Goal: Task Accomplishment & Management: Use online tool/utility

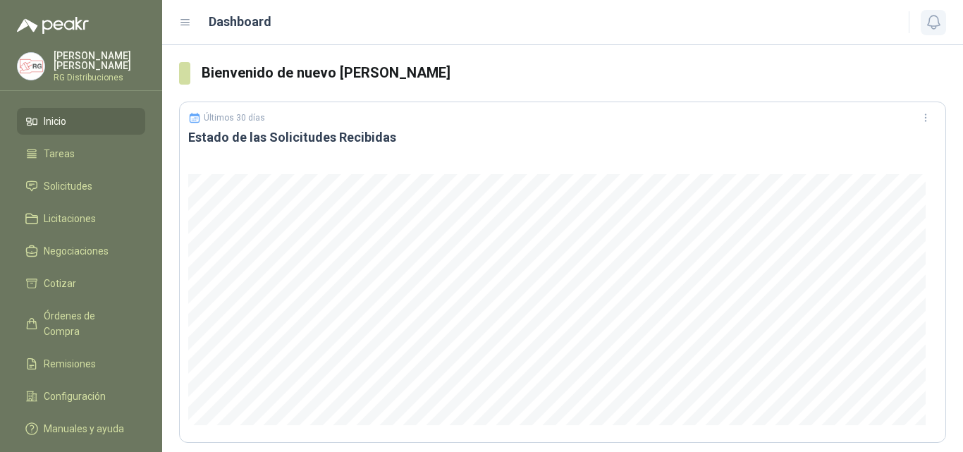
click at [941, 20] on icon "button" at bounding box center [934, 22] width 18 height 18
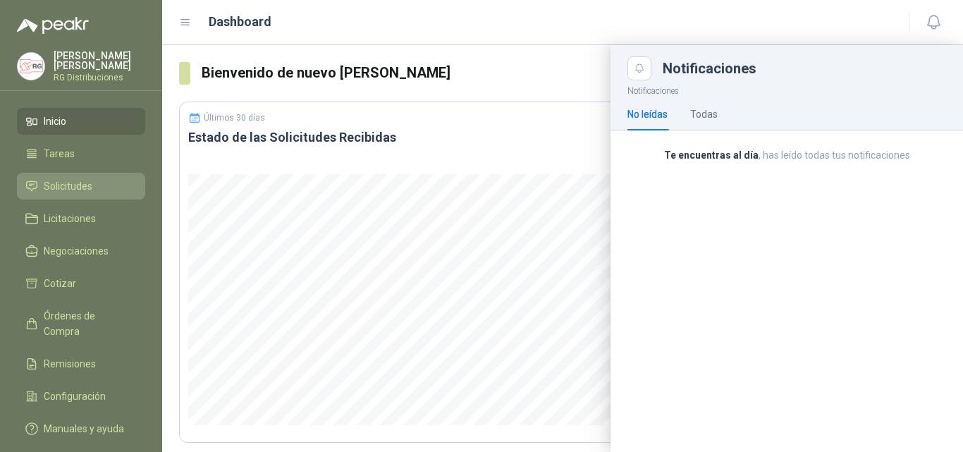
click at [75, 185] on span "Solicitudes" at bounding box center [68, 186] width 49 height 16
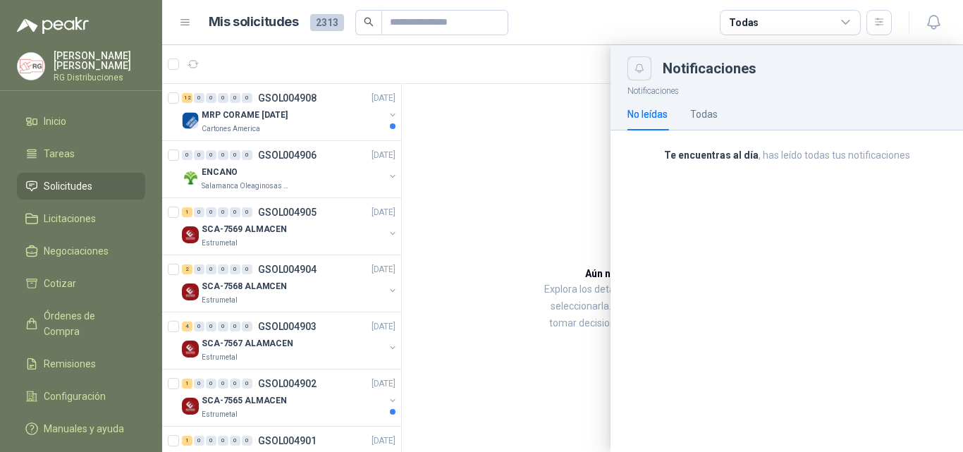
click at [639, 77] on button "Close" at bounding box center [640, 68] width 24 height 24
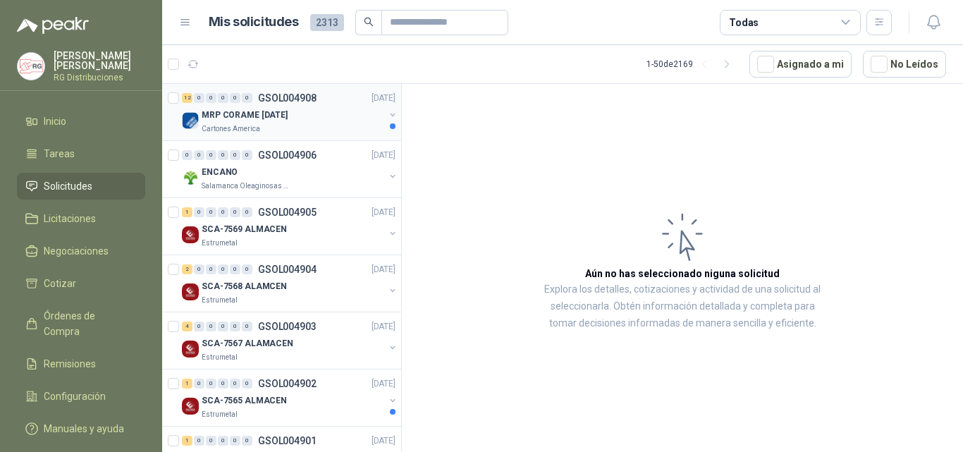
click at [313, 122] on div "MRP CORAME [DATE]" at bounding box center [293, 114] width 183 height 17
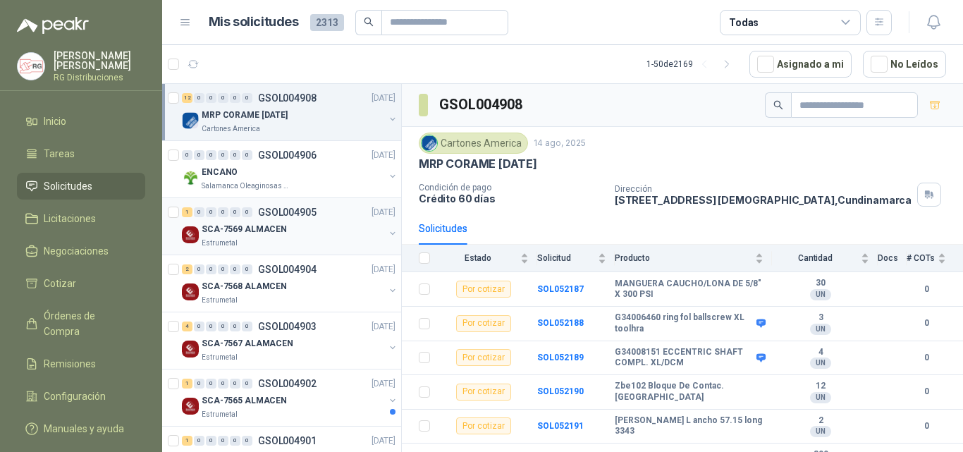
click at [305, 234] on div "SCA-7569 ALMACEN" at bounding box center [293, 229] width 183 height 17
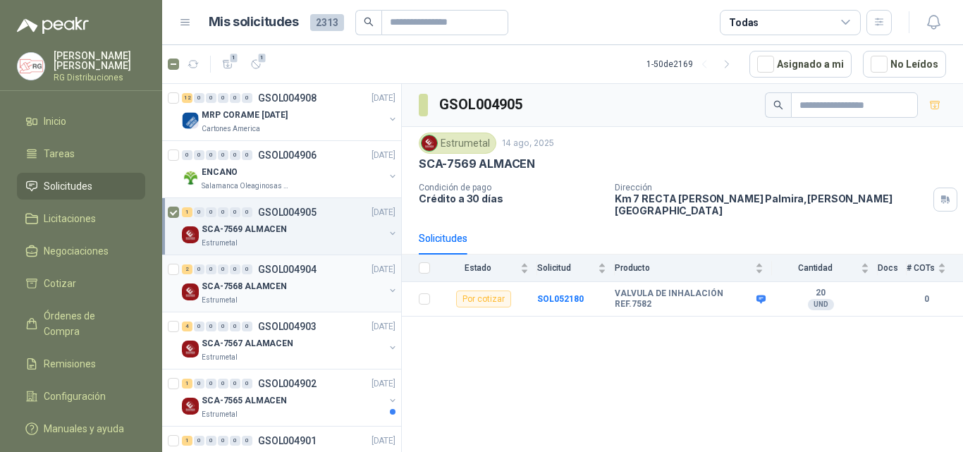
click at [279, 291] on p "SCA-7568 ALAMCEN" at bounding box center [244, 286] width 85 height 13
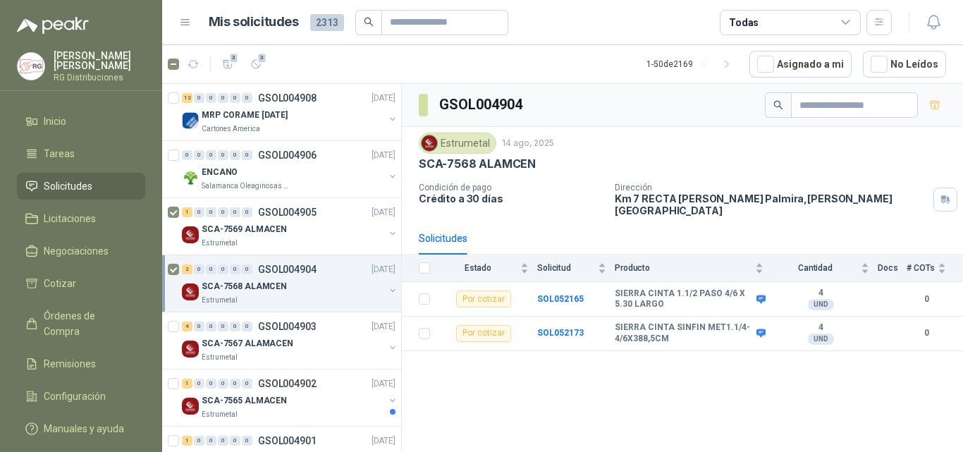
scroll to position [141, 0]
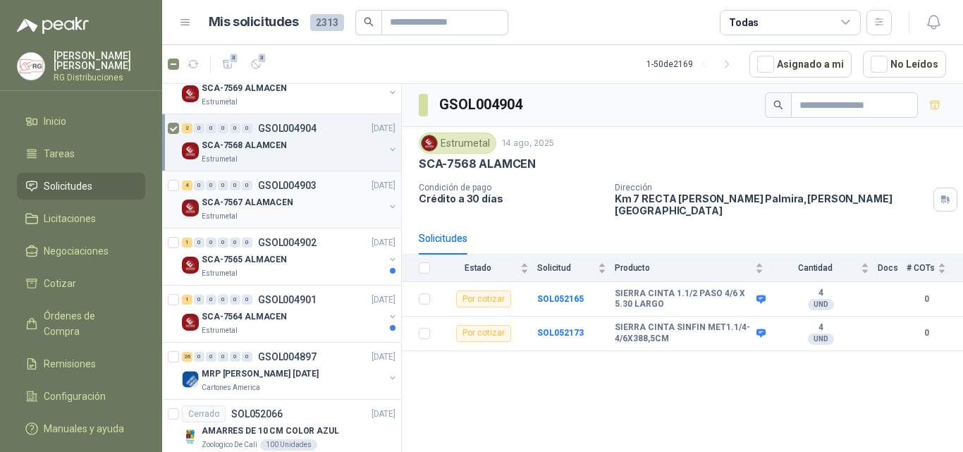
click at [283, 204] on p "SCA-7567 ALAMACEN" at bounding box center [248, 202] width 92 height 13
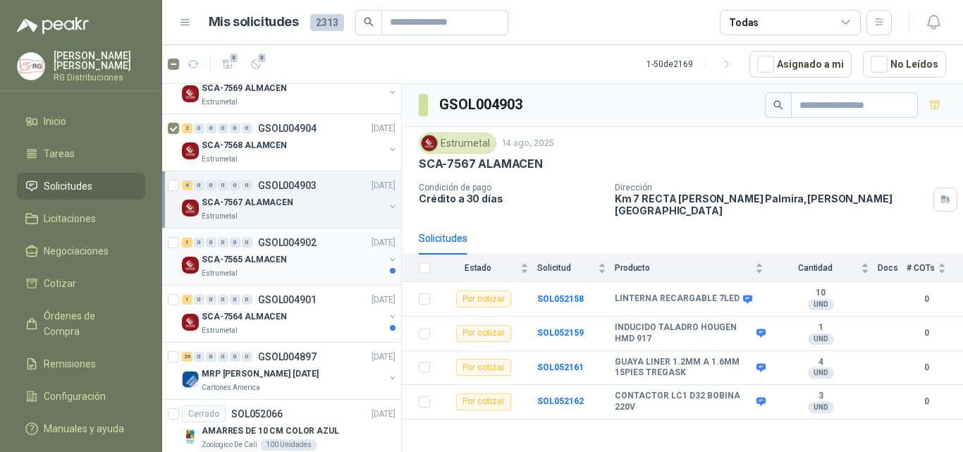
click at [285, 273] on div "Estrumetal" at bounding box center [293, 273] width 183 height 11
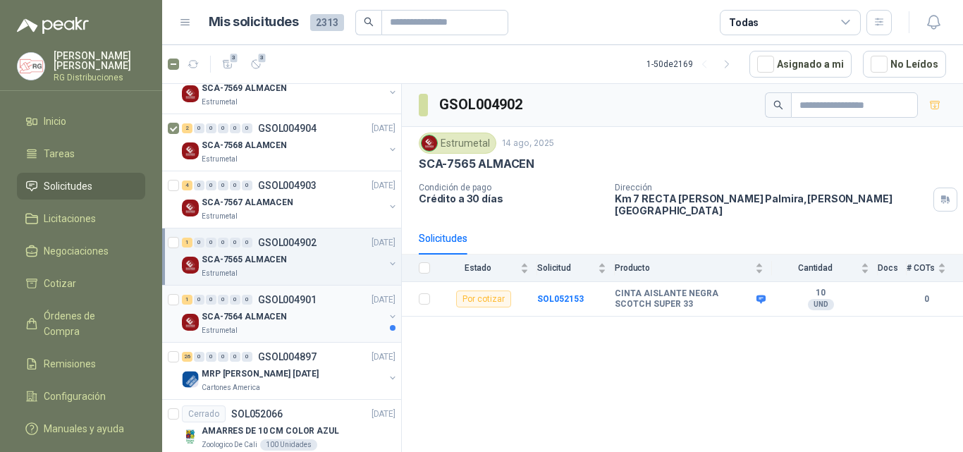
click at [286, 320] on div "SCA-7564 ALMACEN" at bounding box center [293, 316] width 183 height 17
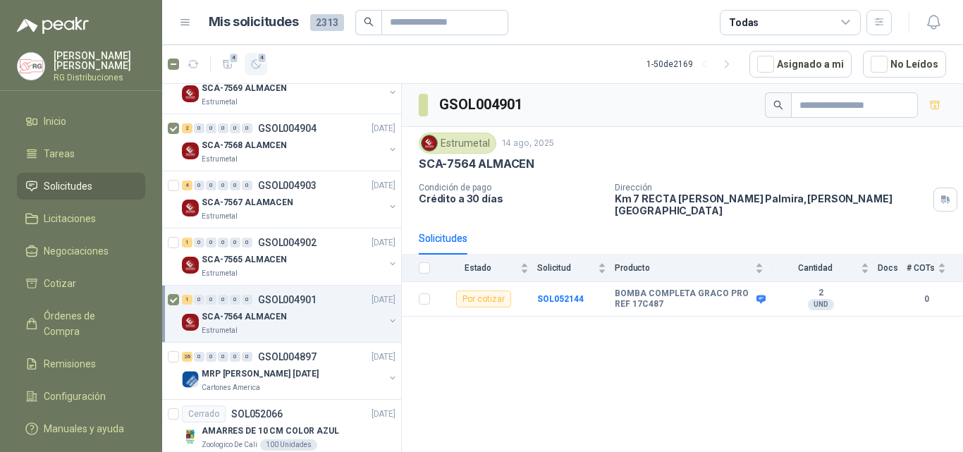
click at [258, 67] on icon "button" at bounding box center [256, 65] width 12 height 12
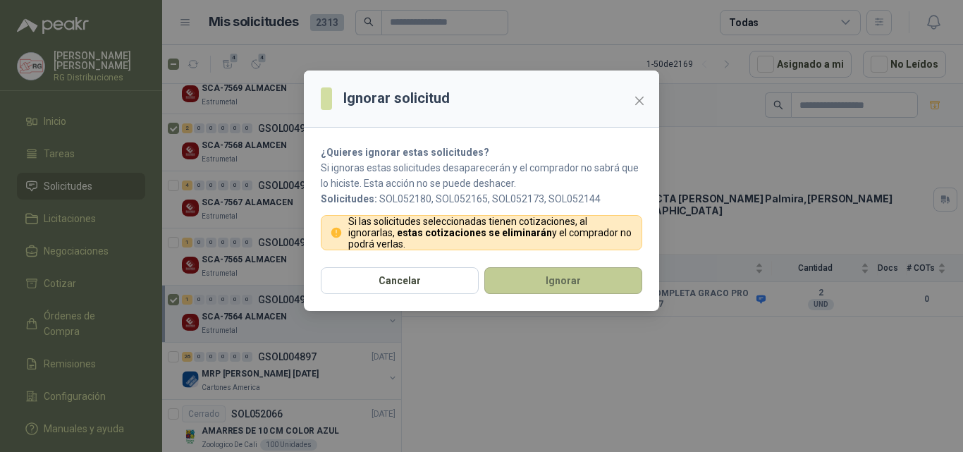
click at [549, 274] on button "Ignorar" at bounding box center [563, 280] width 158 height 27
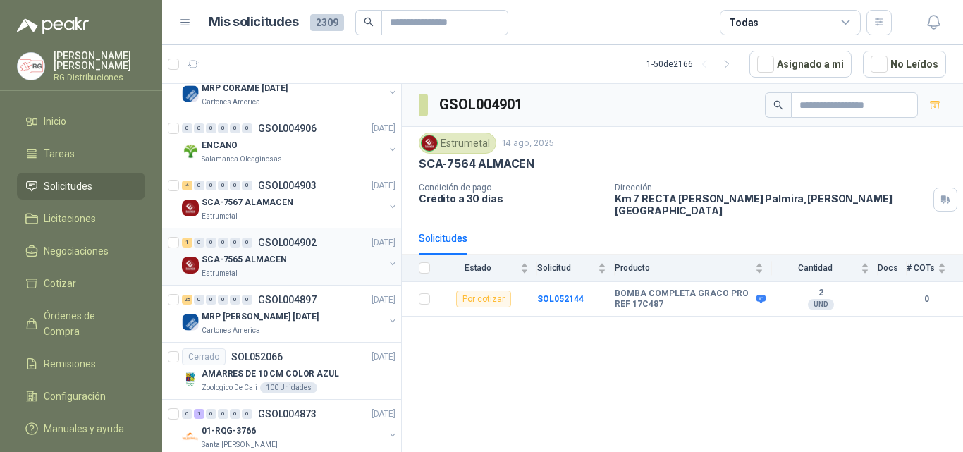
scroll to position [97, 0]
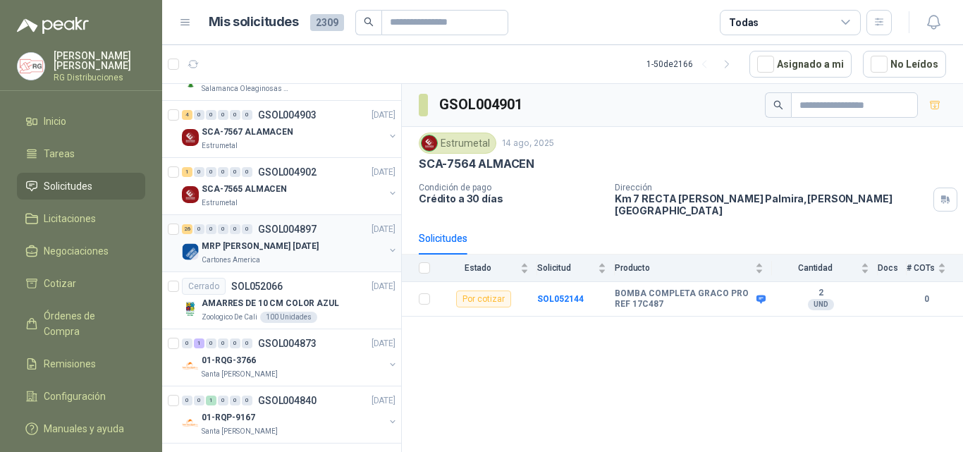
click at [300, 258] on div "Cartones America" at bounding box center [293, 260] width 183 height 11
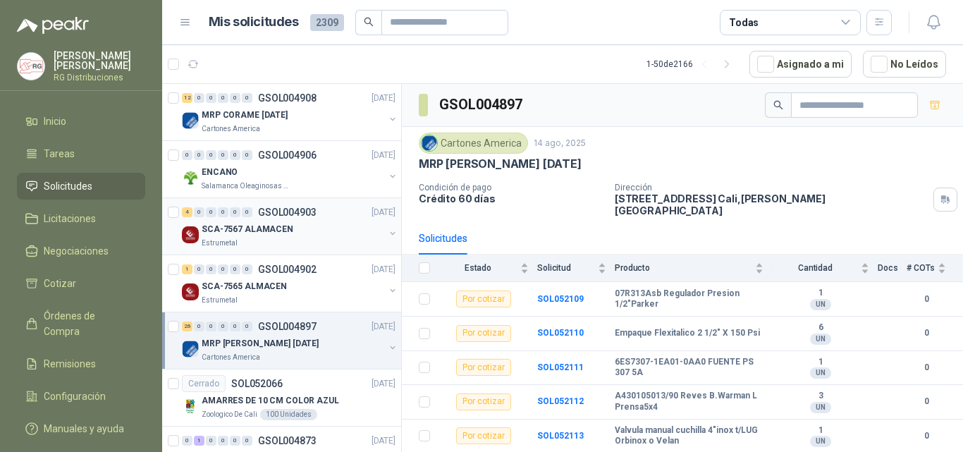
click at [295, 226] on div "SCA-7567 ALAMACEN" at bounding box center [293, 229] width 183 height 17
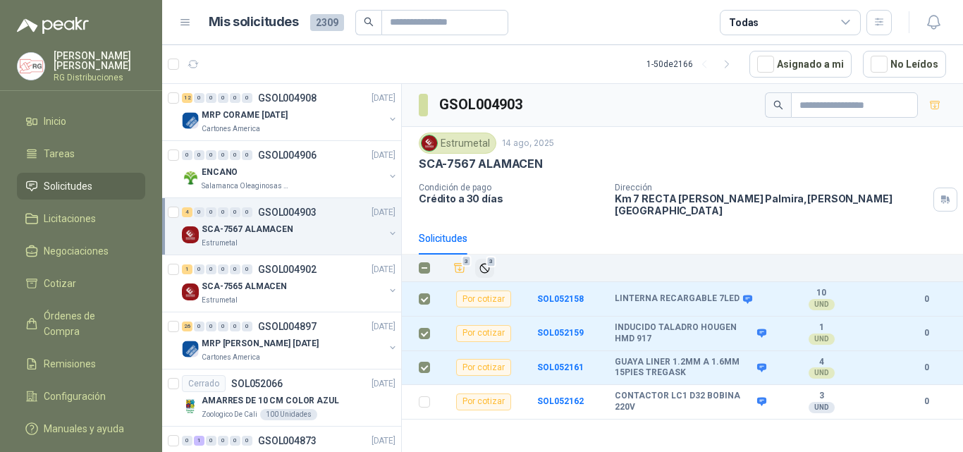
click at [489, 256] on span "3" at bounding box center [492, 261] width 10 height 11
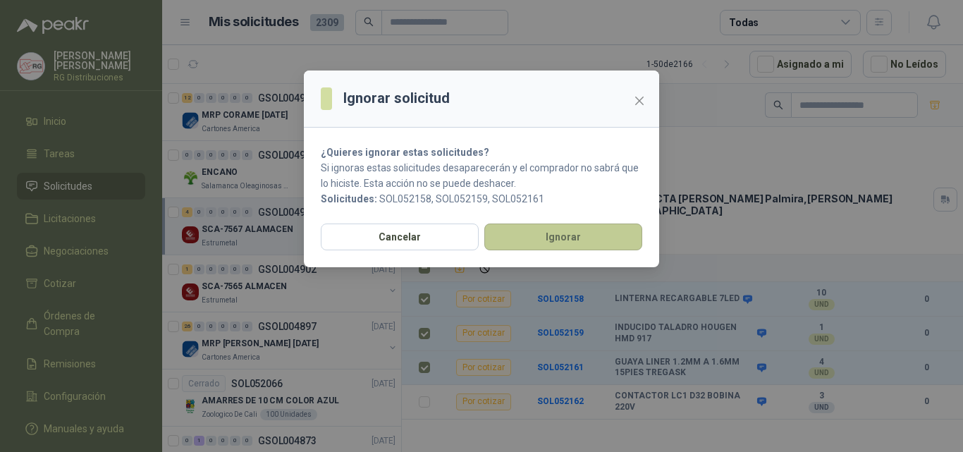
click at [549, 239] on button "Ignorar" at bounding box center [563, 237] width 158 height 27
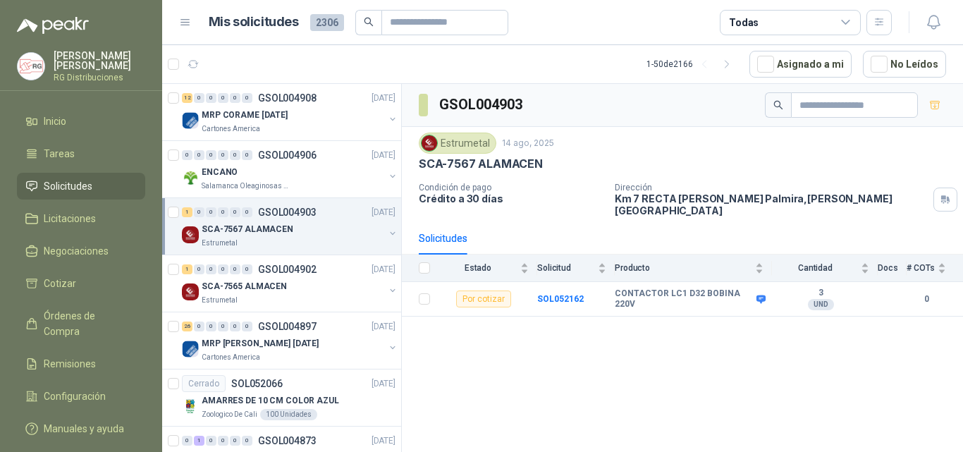
click at [628, 396] on div "GSOL004903 Estrumetal 14 ago, 2025 SCA-7567 ALAMACEN Condición de pago Crédito …" at bounding box center [682, 270] width 561 height 373
click at [551, 283] on td "SOL052162" at bounding box center [576, 299] width 78 height 35
click at [558, 294] on b "SOL052162" at bounding box center [560, 299] width 47 height 10
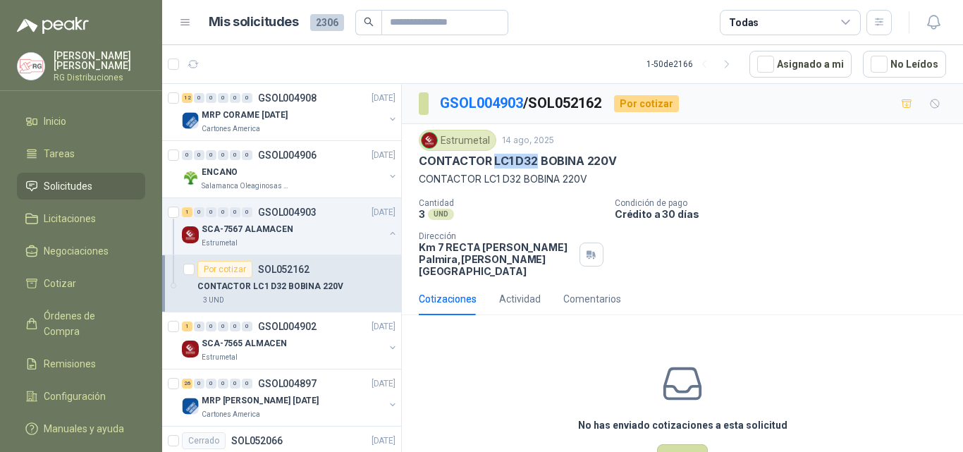
drag, startPoint x: 492, startPoint y: 161, endPoint x: 533, endPoint y: 160, distance: 40.9
click at [533, 160] on p "CONTACTOR LC1 D32 BOBINA 220V" at bounding box center [518, 161] width 198 height 15
copy p "LC1 D32"
click at [530, 388] on div "No has enviado cotizaciones a esta solicitud Cotizar" at bounding box center [682, 416] width 561 height 180
drag, startPoint x: 494, startPoint y: 161, endPoint x: 535, endPoint y: 166, distance: 41.2
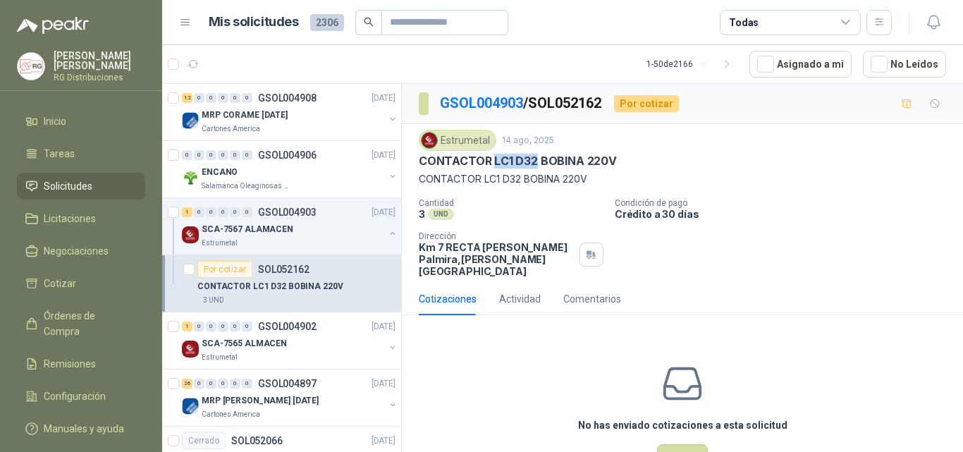
click at [535, 165] on p "CONTACTOR LC1 D32 BOBINA 220V" at bounding box center [518, 161] width 198 height 15
click at [485, 341] on div "No has enviado cotizaciones a esta solicitud Cotizar" at bounding box center [682, 416] width 561 height 180
drag, startPoint x: 491, startPoint y: 162, endPoint x: 539, endPoint y: 167, distance: 48.2
click at [539, 167] on p "CONTACTOR LC1 D32 BOBINA 220V" at bounding box center [518, 161] width 198 height 15
click at [542, 400] on div "No has enviado cotizaciones a esta solicitud Cotizar" at bounding box center [682, 416] width 561 height 180
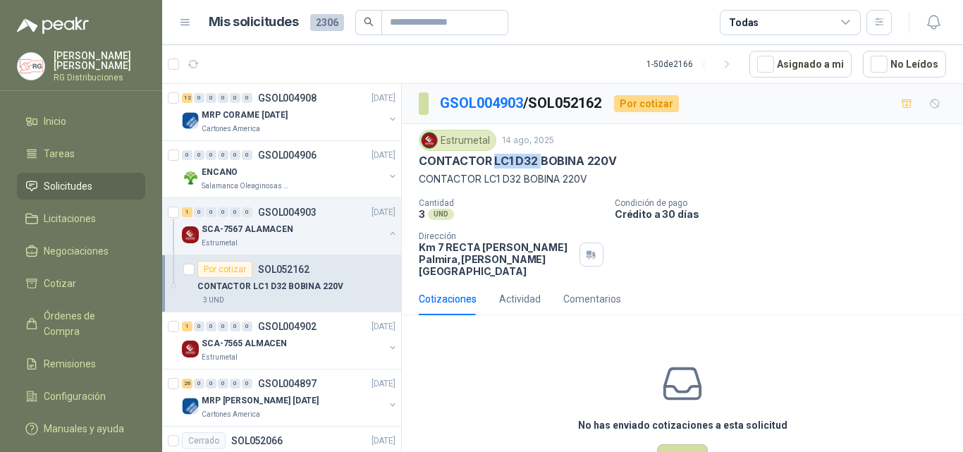
drag, startPoint x: 494, startPoint y: 159, endPoint x: 537, endPoint y: 161, distance: 43.8
click at [537, 161] on p "CONTACTOR LC1 D32 BOBINA 220V" at bounding box center [518, 161] width 198 height 15
click at [470, 366] on div "No has enviado cotizaciones a esta solicitud Cotizar" at bounding box center [682, 416] width 561 height 180
click at [472, 367] on div "No has enviado cotizaciones a esta solicitud Cotizar" at bounding box center [682, 416] width 561 height 180
click at [509, 326] on div "No has enviado cotizaciones a esta solicitud Cotizar" at bounding box center [682, 416] width 561 height 180
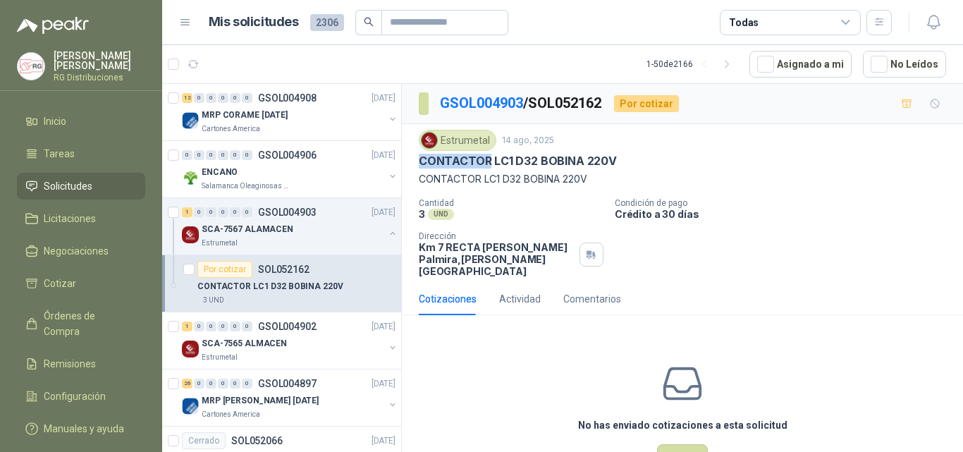
drag, startPoint x: 412, startPoint y: 155, endPoint x: 532, endPoint y: 158, distance: 119.9
click at [522, 158] on div "Estrumetal 14 ago, 2025 CONTACTOR LC1 D32 BOBINA 220V CONTACTOR LC1 D32 BOBINA …" at bounding box center [682, 203] width 561 height 159
drag, startPoint x: 772, startPoint y: 162, endPoint x: 592, endPoint y: 169, distance: 180.6
click at [770, 162] on div "CONTACTOR LC1 D32 BOBINA 220V" at bounding box center [682, 161] width 527 height 15
drag, startPoint x: 492, startPoint y: 163, endPoint x: 534, endPoint y: 166, distance: 42.4
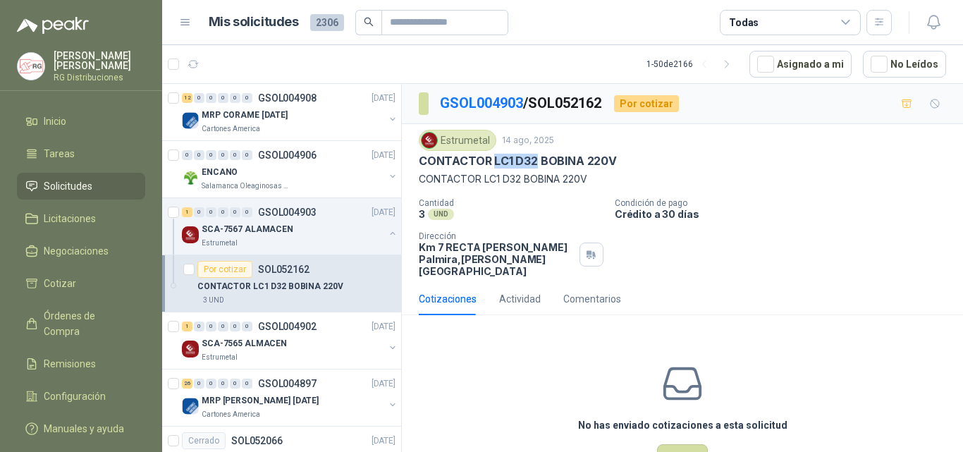
click at [534, 166] on p "CONTACTOR LC1 D32 BOBINA 220V" at bounding box center [518, 161] width 198 height 15
drag, startPoint x: 534, startPoint y: 426, endPoint x: 539, endPoint y: 398, distance: 27.9
click at [537, 412] on div "No has enviado cotizaciones a esta solicitud Cotizar" at bounding box center [682, 416] width 561 height 180
click at [488, 341] on div "No has enviado cotizaciones a esta solicitud Cotizar" at bounding box center [682, 416] width 561 height 180
drag, startPoint x: 494, startPoint y: 163, endPoint x: 535, endPoint y: 159, distance: 41.8
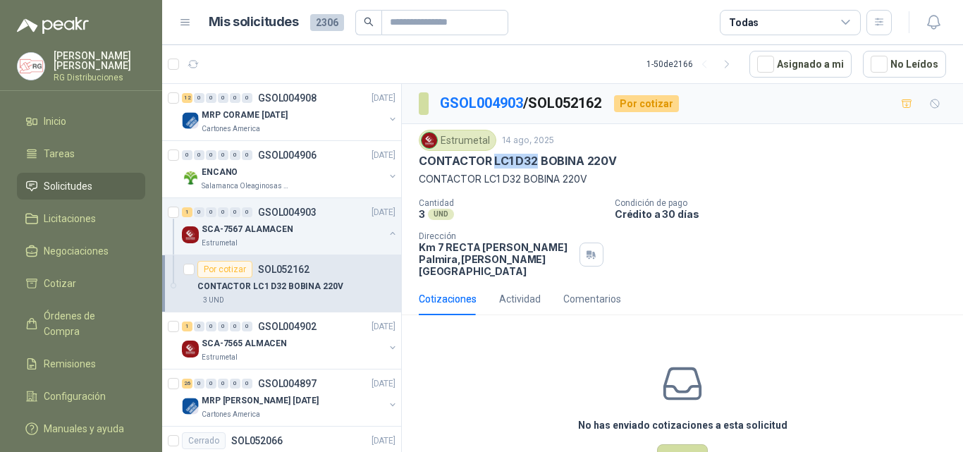
click at [535, 159] on p "CONTACTOR LC1 D32 BOBINA 220V" at bounding box center [518, 161] width 198 height 15
copy p "LC1 D32"
click at [517, 356] on div "No has enviado cotizaciones a esta solicitud Cotizar" at bounding box center [682, 416] width 561 height 180
drag, startPoint x: 518, startPoint y: 157, endPoint x: 562, endPoint y: 188, distance: 53.8
click at [533, 160] on p "CONTACTOR LC1 D32 BOBINA 220V" at bounding box center [518, 161] width 198 height 15
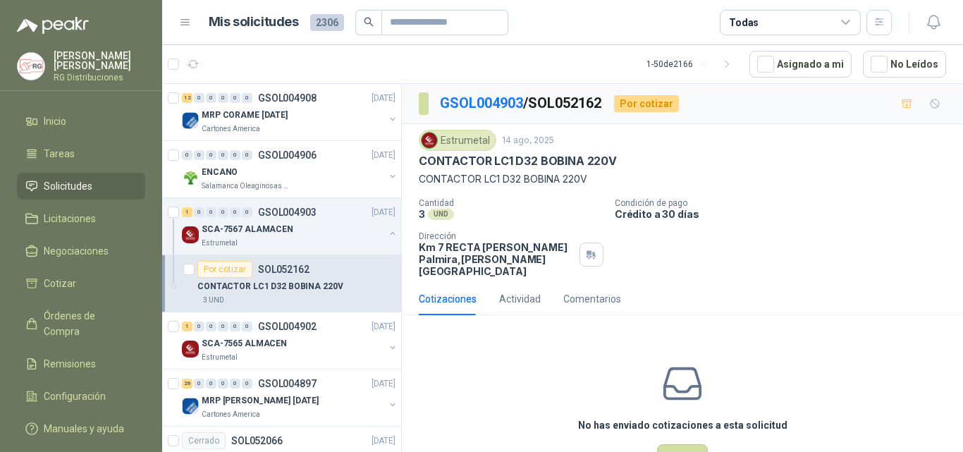
click at [701, 236] on div "Cantidad 3 UND  Condición de pago Crédito a 30 [PERSON_NAME] Dirección Km 7 RE…" at bounding box center [682, 237] width 527 height 79
drag, startPoint x: 491, startPoint y: 159, endPoint x: 540, endPoint y: 160, distance: 49.4
click at [540, 160] on p "CONTACTOR LC1 D32 BOBINA 220V" at bounding box center [518, 161] width 198 height 15
click at [489, 373] on div "No has enviado cotizaciones a esta solicitud Cotizar" at bounding box center [682, 416] width 561 height 180
drag, startPoint x: 582, startPoint y: 156, endPoint x: 630, endPoint y: 161, distance: 48.3
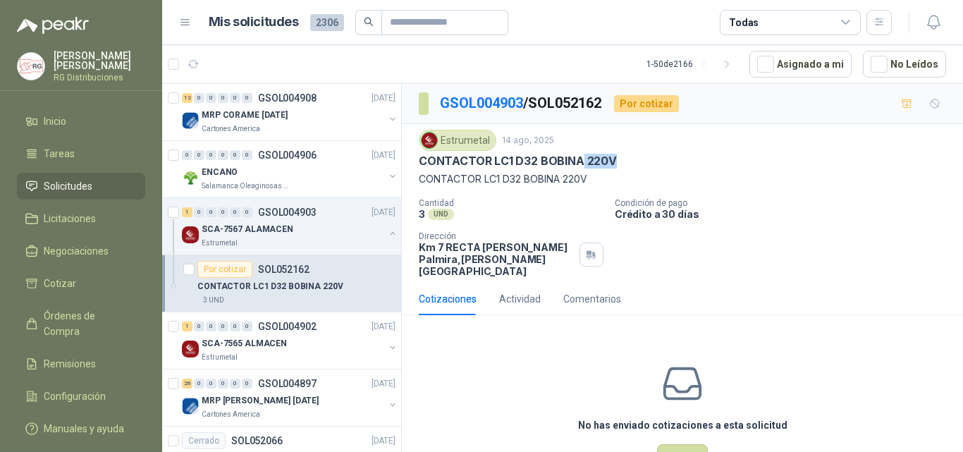
click at [630, 161] on div "CONTACTOR LC1 D32 BOBINA 220V" at bounding box center [682, 161] width 527 height 15
drag, startPoint x: 843, startPoint y: 227, endPoint x: 831, endPoint y: 236, distance: 15.1
click at [842, 228] on div "Cantidad 3 UND  Condición de pago Crédito a 30 [PERSON_NAME] Dirección Km 7 RE…" at bounding box center [682, 237] width 527 height 79
click at [676, 444] on button "Cotizar" at bounding box center [682, 457] width 51 height 27
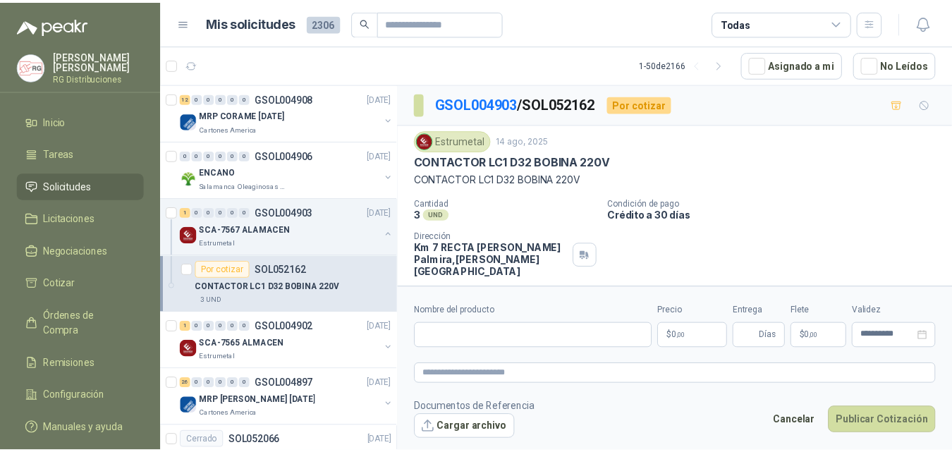
scroll to position [28, 0]
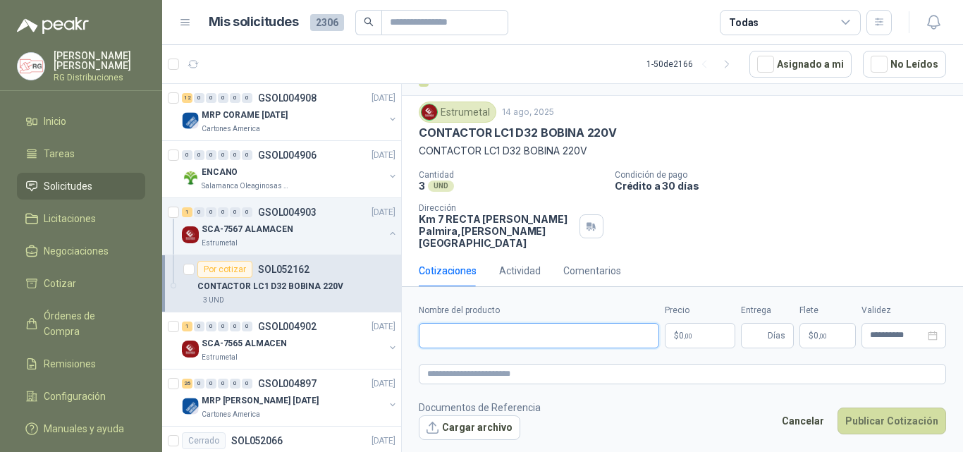
click at [500, 326] on input "Nombre del producto" at bounding box center [539, 335] width 240 height 25
paste input "**********"
type input "**********"
click at [689, 336] on body "[PERSON_NAME] RG Distribuciones Inicio Tareas Solicitudes Licitaciones Negociac…" at bounding box center [481, 226] width 963 height 452
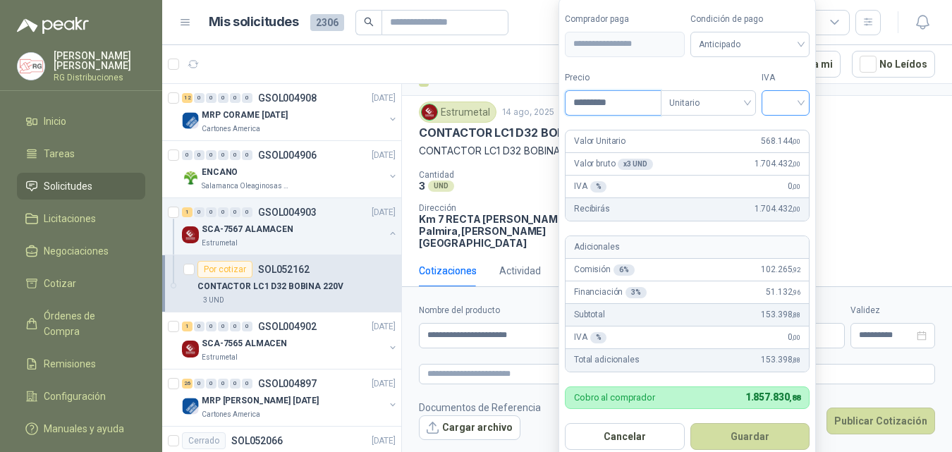
type input "*********"
click at [793, 104] on input "search" at bounding box center [785, 101] width 31 height 21
click at [782, 133] on div "19%" at bounding box center [789, 132] width 26 height 16
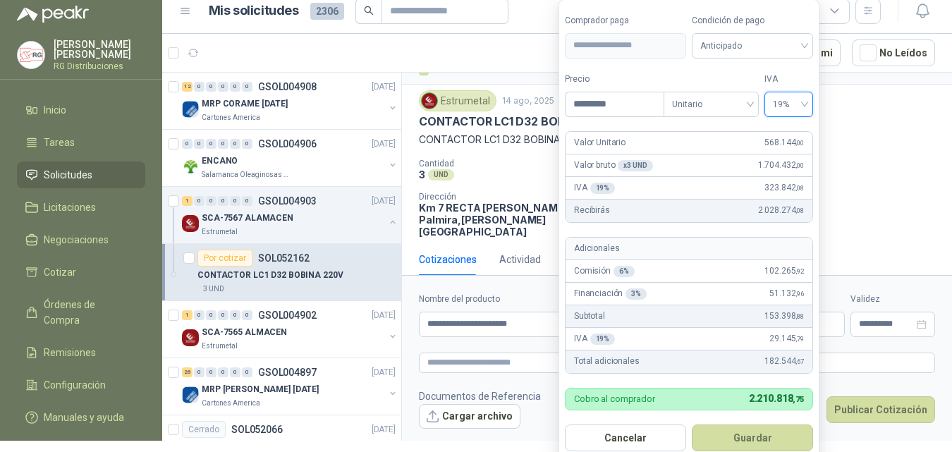
scroll to position [13, 0]
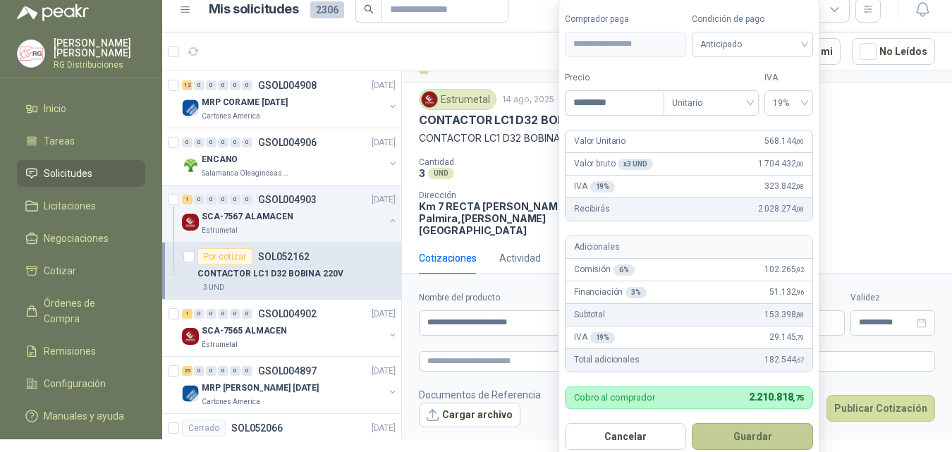
click at [745, 433] on button "Guardar" at bounding box center [752, 436] width 121 height 27
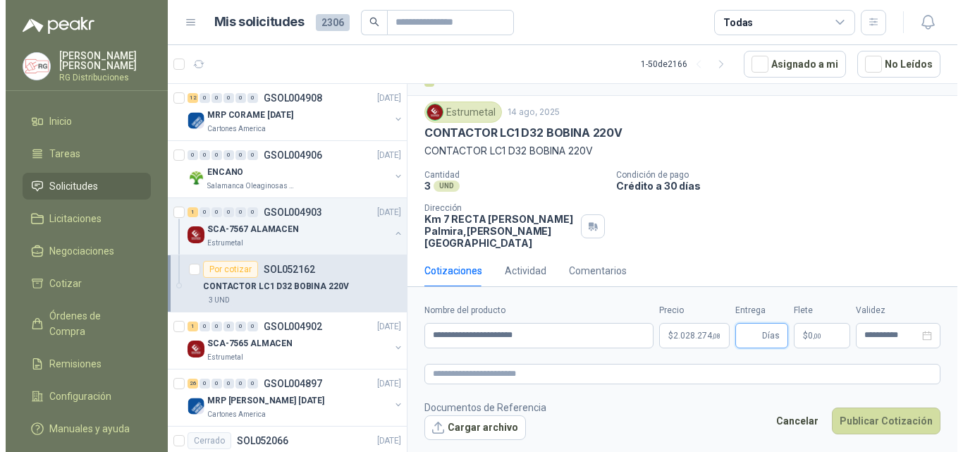
scroll to position [0, 0]
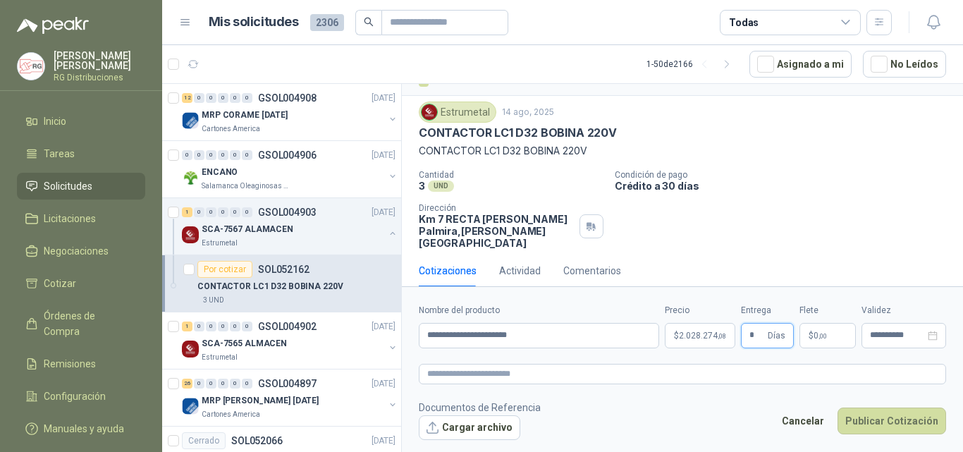
type input "*"
click at [879, 242] on div "Estrumetal 14 ago, 2025 CONTACTOR LC1 D32 BOBINA 220V CONTACTOR LC1 D32 BOBINA …" at bounding box center [682, 175] width 561 height 159
click at [821, 341] on p "$ 0 ,00" at bounding box center [828, 335] width 56 height 25
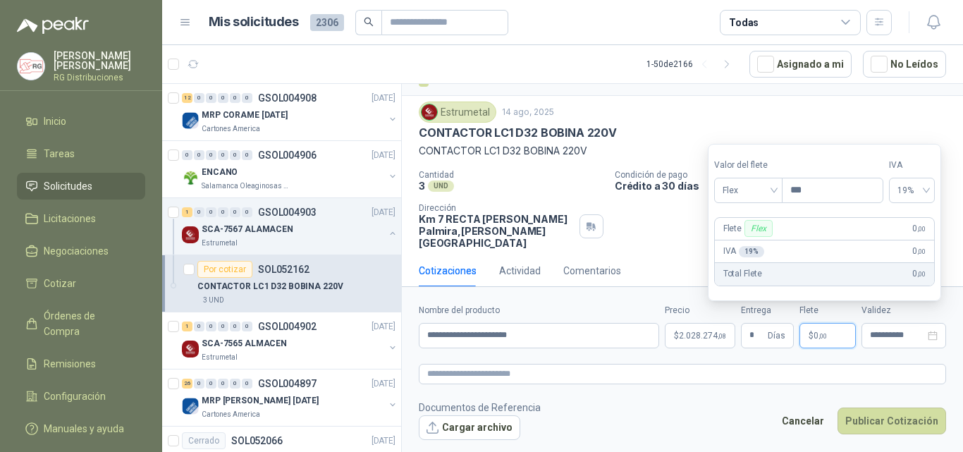
click at [872, 124] on div "Estrumetal 14 ago, 2025 CONTACTOR LC1 D32 BOBINA 220V CONTACTOR LC1 D32 BOBINA …" at bounding box center [682, 130] width 527 height 57
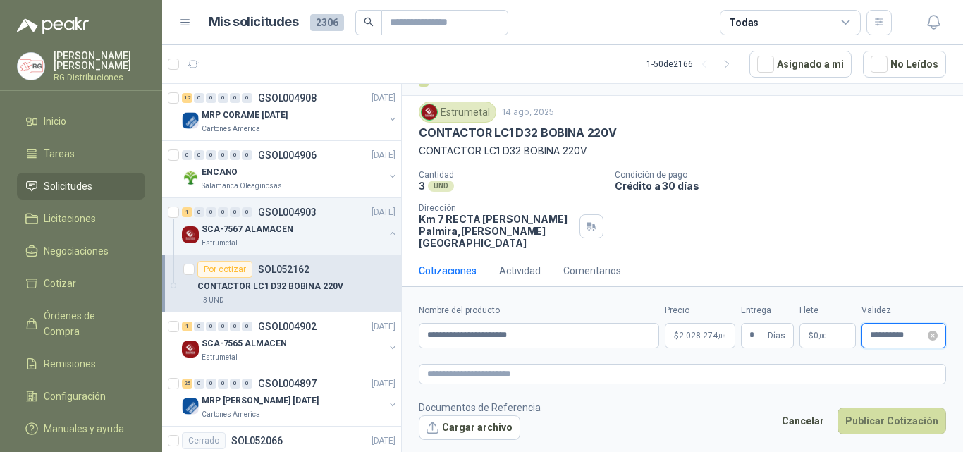
click at [897, 331] on input "**********" at bounding box center [897, 335] width 55 height 9
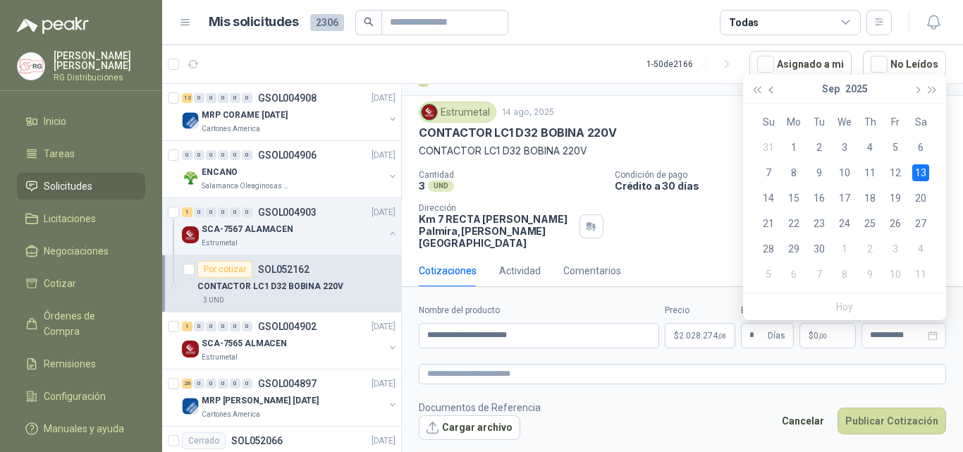
click at [772, 90] on span "button" at bounding box center [772, 89] width 7 height 7
click at [898, 226] on div "22" at bounding box center [895, 223] width 17 height 17
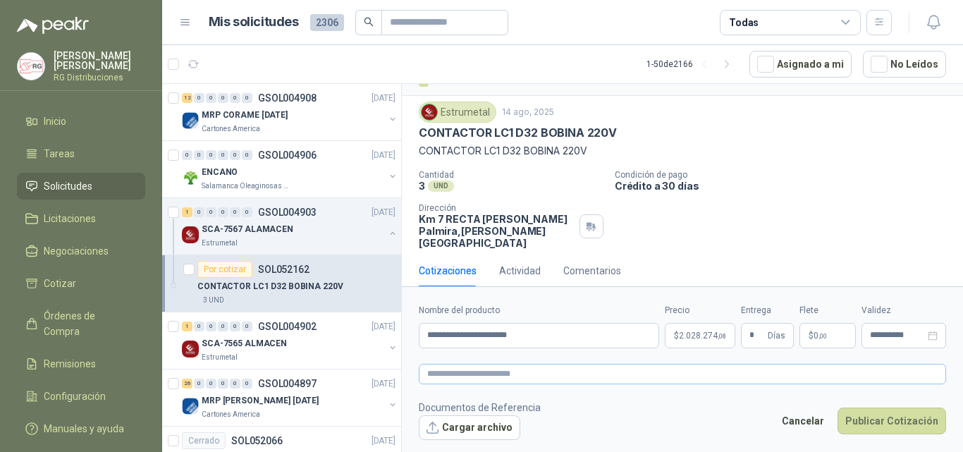
type input "**********"
click at [891, 425] on button "Publicar Cotización" at bounding box center [892, 421] width 109 height 27
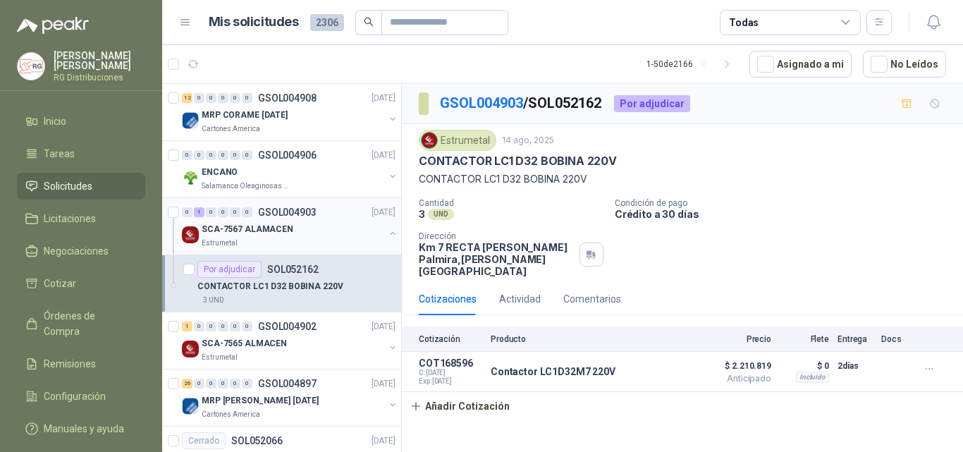
click at [387, 235] on button "button" at bounding box center [392, 233] width 11 height 11
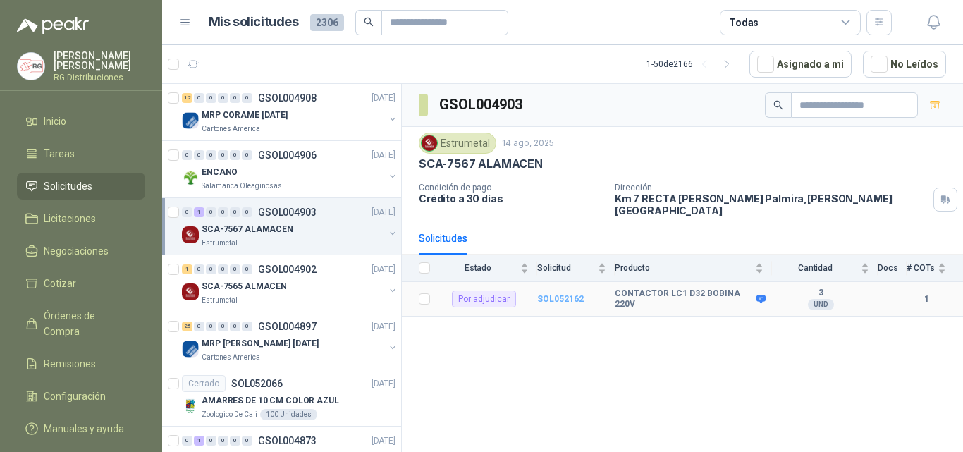
click at [563, 294] on b "SOL052162" at bounding box center [560, 299] width 47 height 10
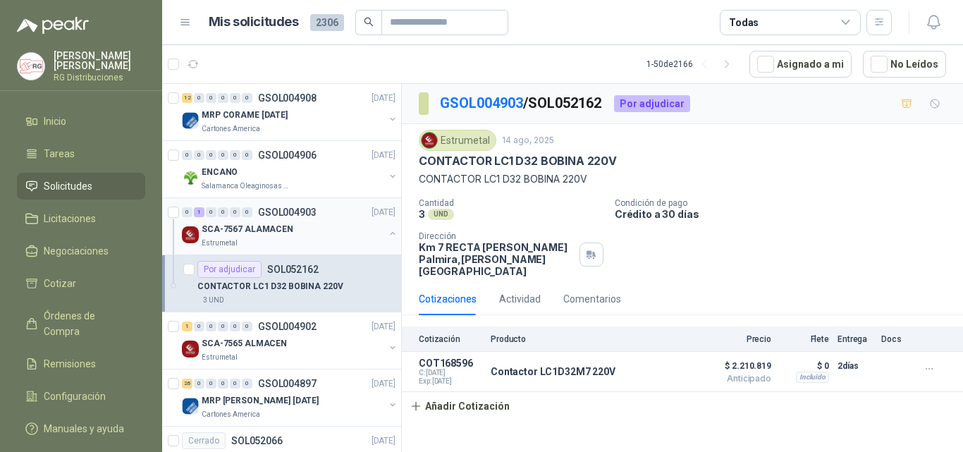
click at [387, 234] on button "button" at bounding box center [392, 233] width 11 height 11
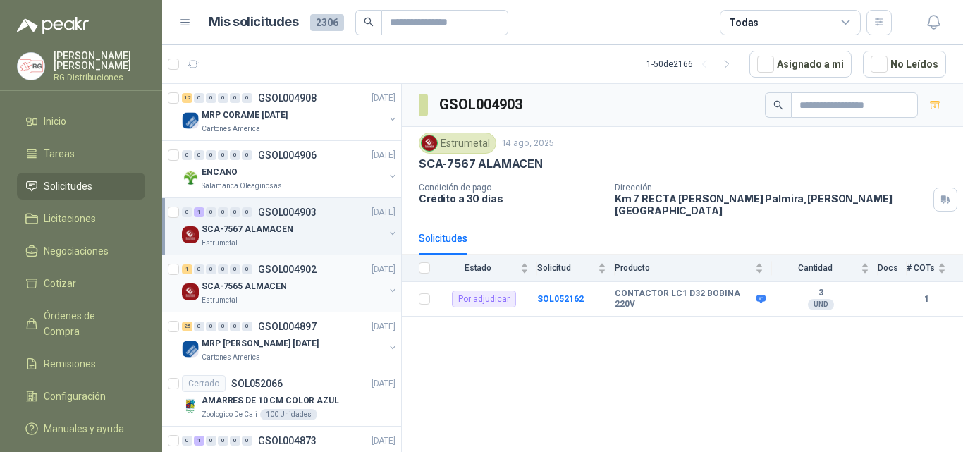
click at [313, 275] on div "1 0 0 0 0 0 GSOL004902 [DATE]" at bounding box center [290, 269] width 216 height 17
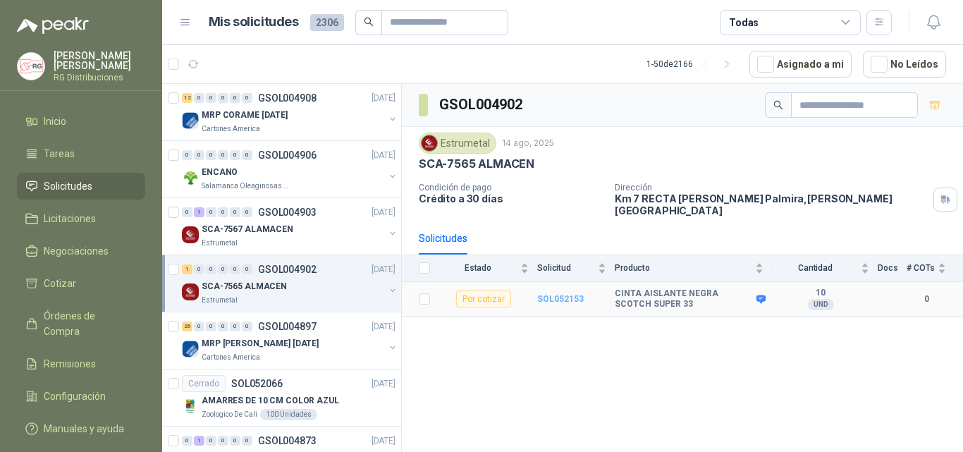
click at [558, 294] on b "SOL052153" at bounding box center [560, 299] width 47 height 10
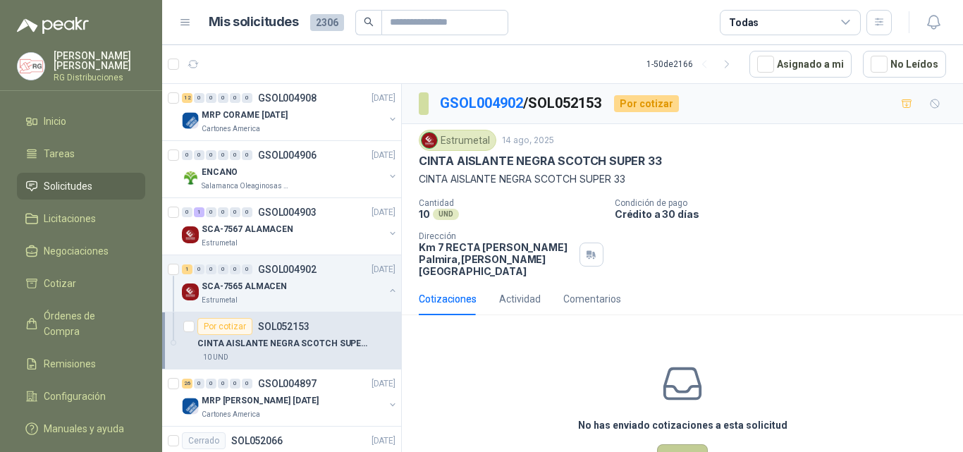
click at [688, 444] on button "Cotizar" at bounding box center [682, 457] width 51 height 27
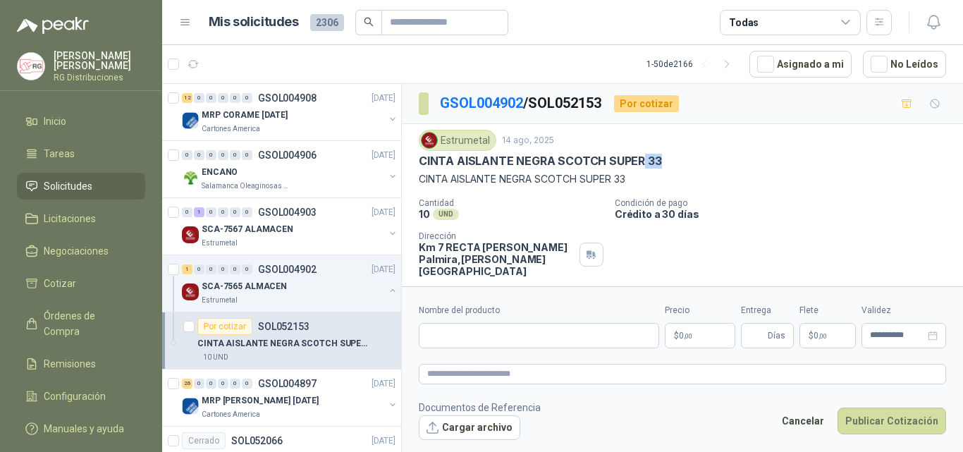
drag, startPoint x: 642, startPoint y: 161, endPoint x: 692, endPoint y: 161, distance: 49.4
click at [692, 161] on div "CINTA AISLANTE NEGRA SCOTCH SUPER 33" at bounding box center [682, 161] width 527 height 15
click at [706, 194] on div "Estrumetal 14 ago, 2025 CINTA AISLANTE NEGRA SCOTCH SUPER 33 CINTA AISLANTE NEG…" at bounding box center [682, 203] width 527 height 147
click at [478, 337] on input "Nombre del producto" at bounding box center [539, 335] width 240 height 25
paste input "**********"
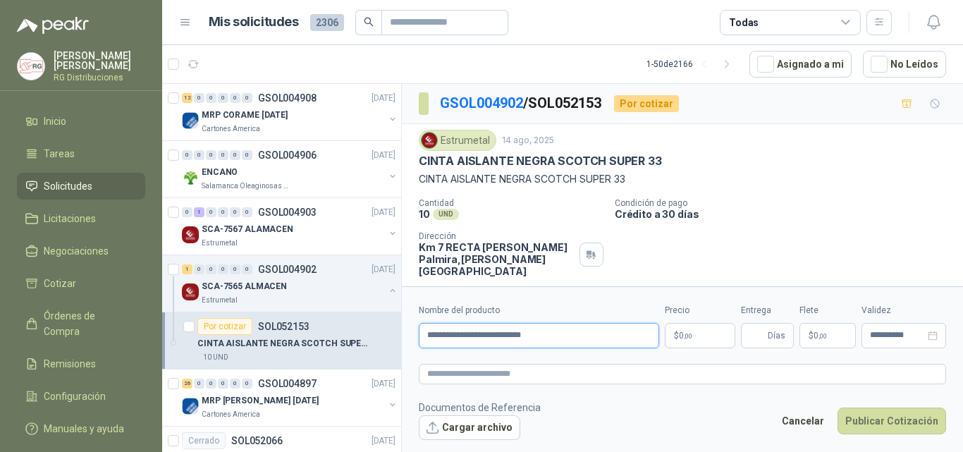
click at [596, 339] on input "**********" at bounding box center [539, 335] width 240 height 25
type input "**********"
click at [765, 252] on div "Cantidad 10 UND  Condición de pago Crédito a 30 [PERSON_NAME] Dirección Km 7 R…" at bounding box center [682, 237] width 527 height 79
click at [685, 338] on body "[PERSON_NAME] RG Distribuciones Inicio Tareas Solicitudes Licitaciones Negociac…" at bounding box center [481, 226] width 963 height 452
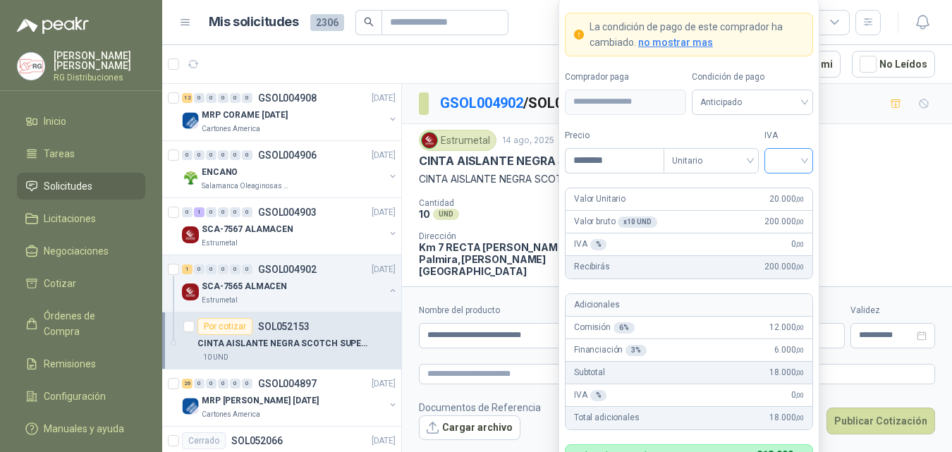
type input "********"
click at [803, 161] on input "search" at bounding box center [789, 159] width 32 height 21
click at [794, 192] on div "19%" at bounding box center [789, 190] width 26 height 16
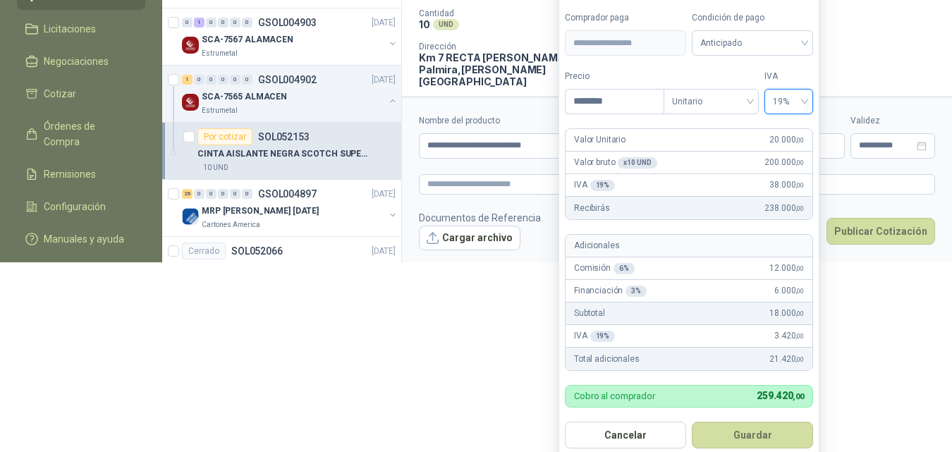
scroll to position [199, 0]
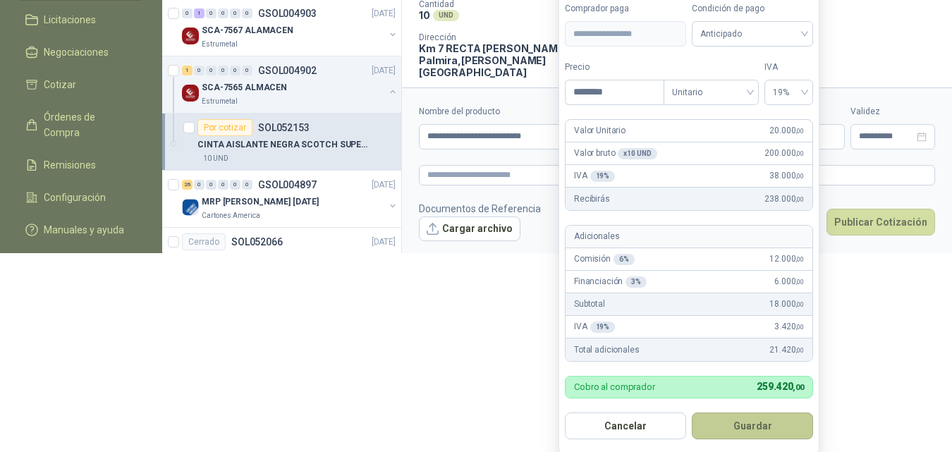
click at [753, 435] on button "Guardar" at bounding box center [752, 425] width 121 height 27
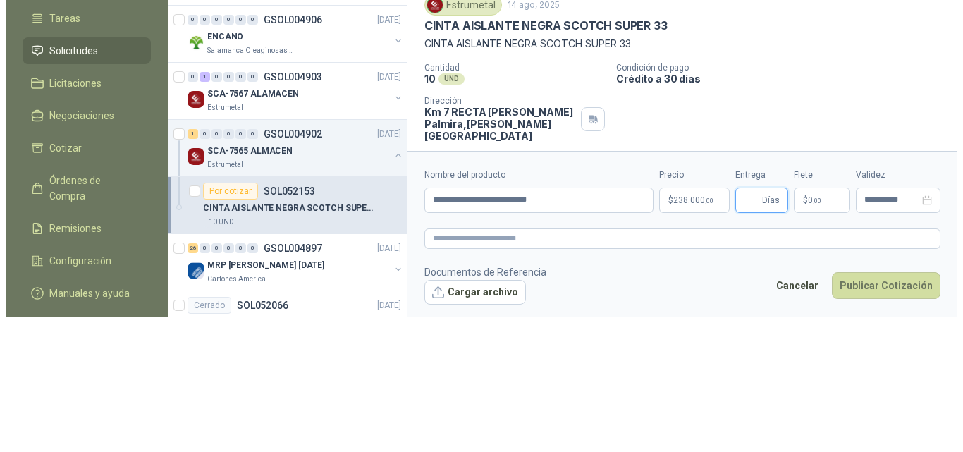
scroll to position [0, 0]
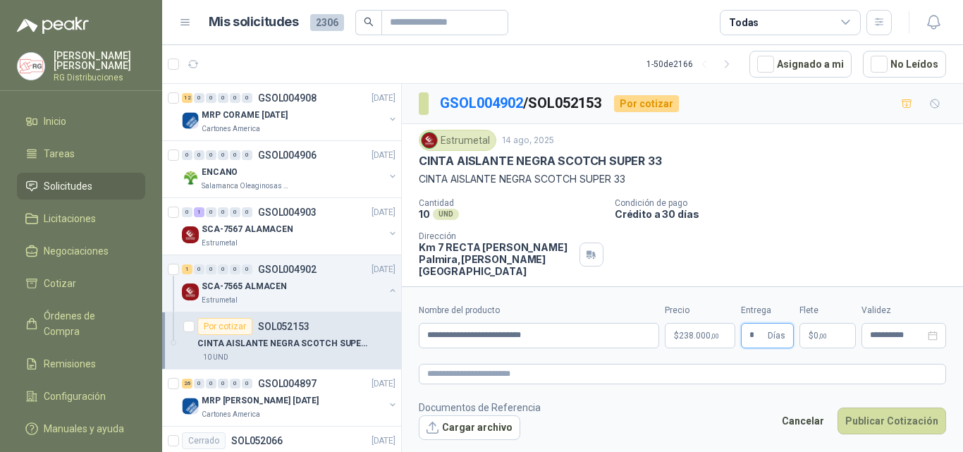
type input "*"
click at [855, 200] on p "Condición de pago" at bounding box center [786, 203] width 343 height 10
click at [902, 423] on button "Publicar Cotización" at bounding box center [892, 421] width 109 height 27
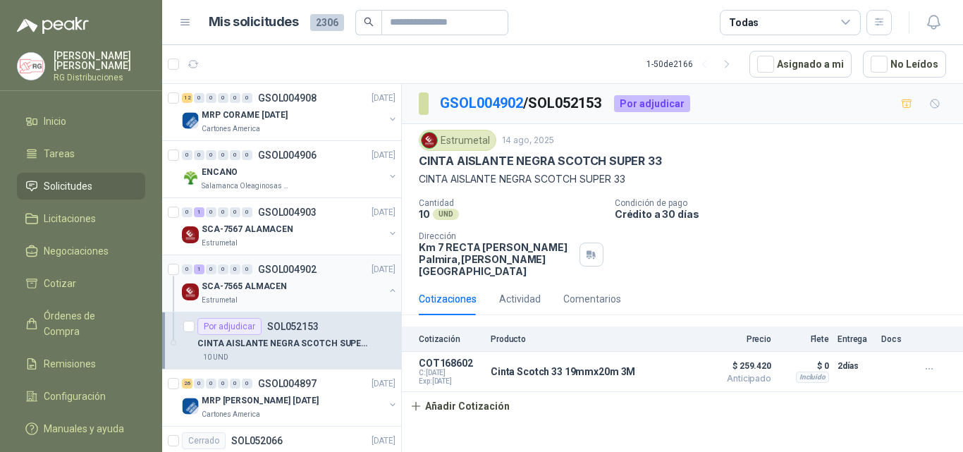
click at [387, 291] on button "button" at bounding box center [392, 290] width 11 height 11
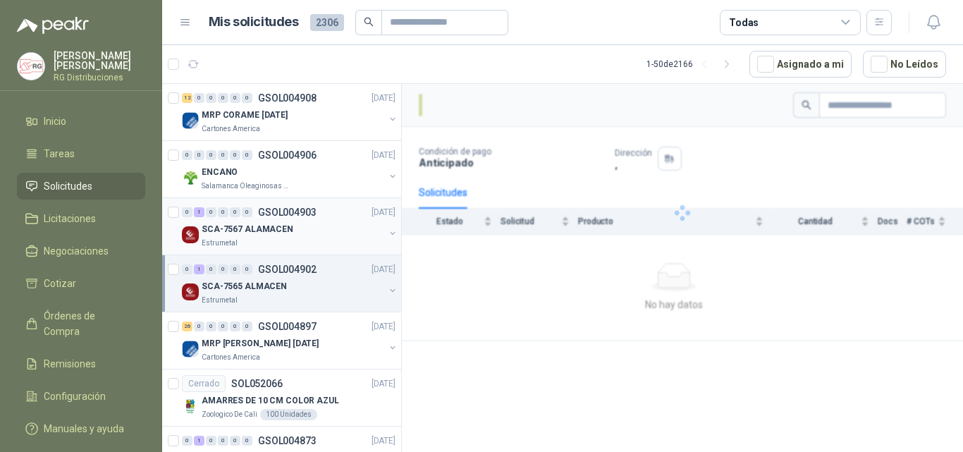
click at [330, 244] on div "Estrumetal" at bounding box center [293, 243] width 183 height 11
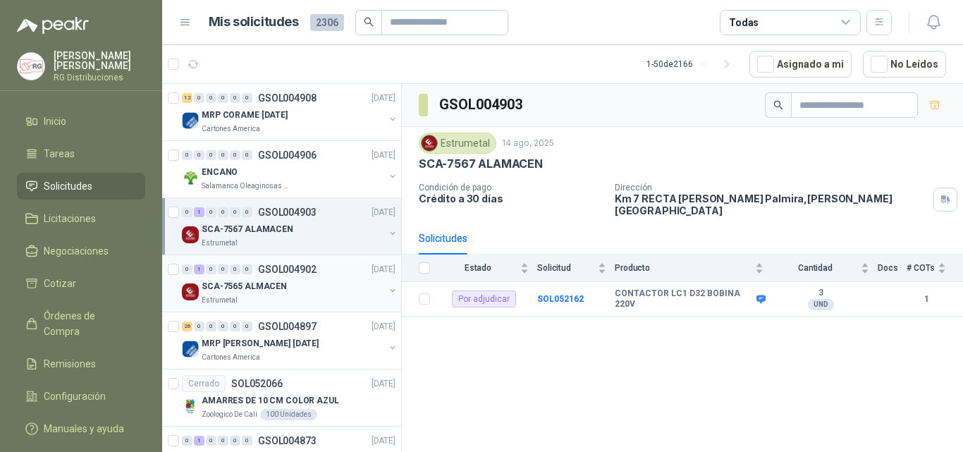
click at [312, 277] on div "0 1 0 0 0 0 GSOL004902 [DATE]" at bounding box center [290, 269] width 216 height 17
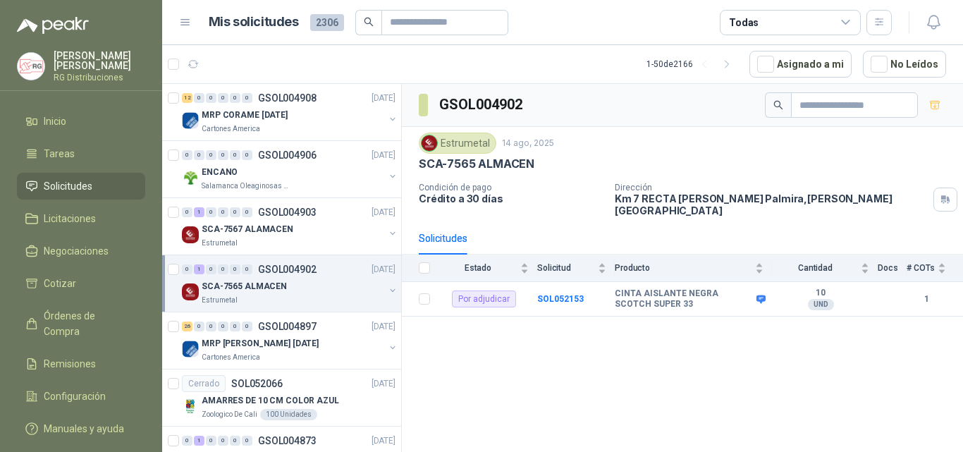
click at [311, 283] on div "SCA-7565 ALMACEN" at bounding box center [293, 286] width 183 height 17
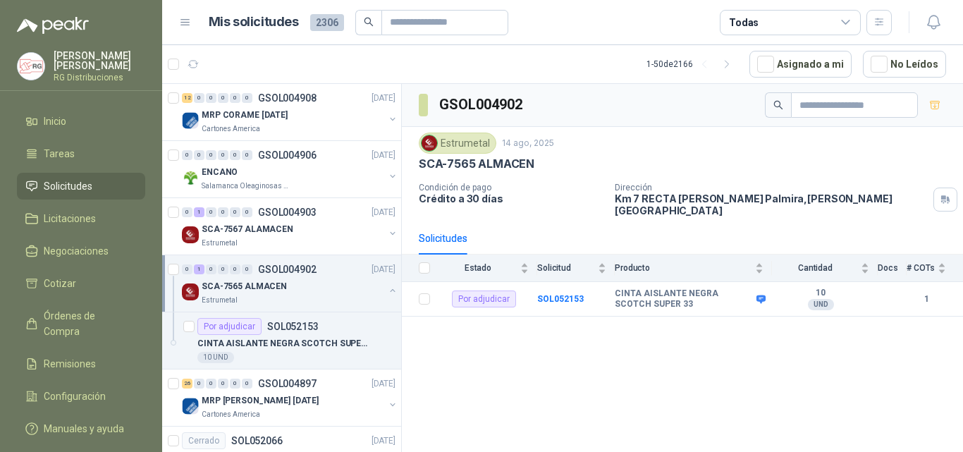
click at [291, 283] on div "SCA-7565 ALMACEN" at bounding box center [293, 286] width 183 height 17
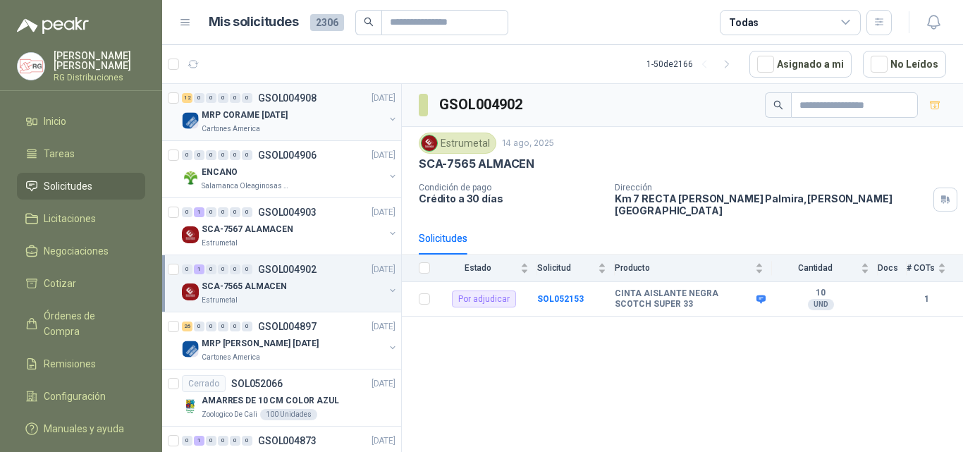
click at [310, 101] on p "GSOL004908" at bounding box center [287, 98] width 59 height 10
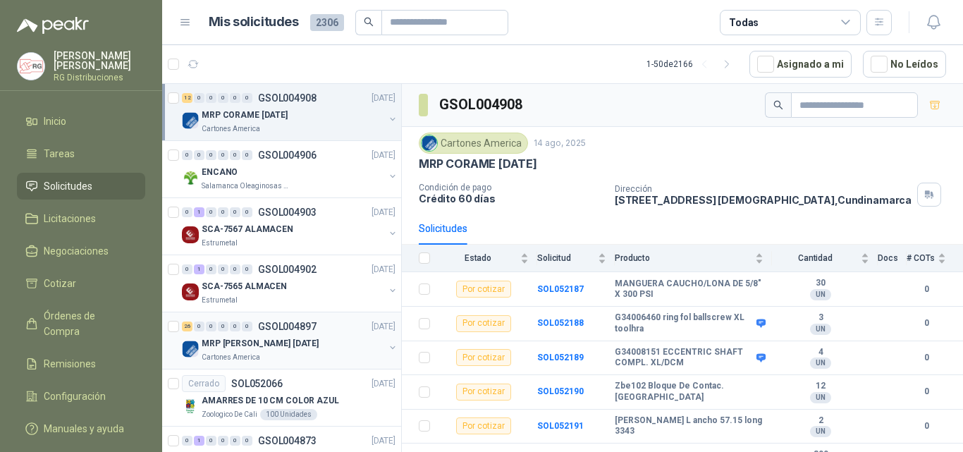
click at [270, 353] on div "Cartones America" at bounding box center [293, 357] width 183 height 11
